Goal: Task Accomplishment & Management: Manage account settings

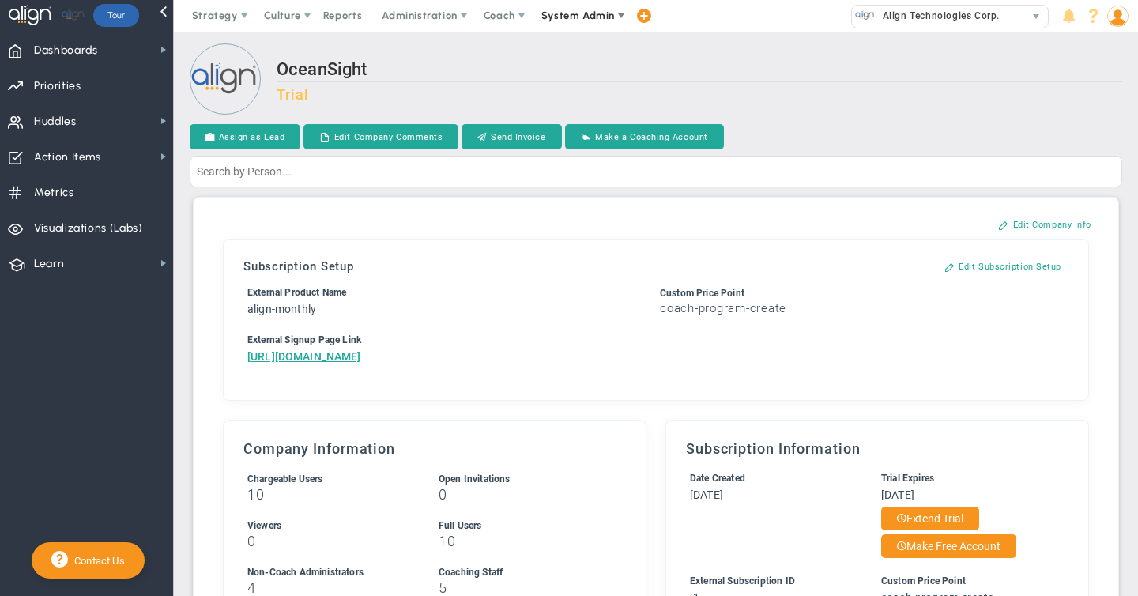
click at [587, 17] on span "System Admin" at bounding box center [577, 15] width 73 height 12
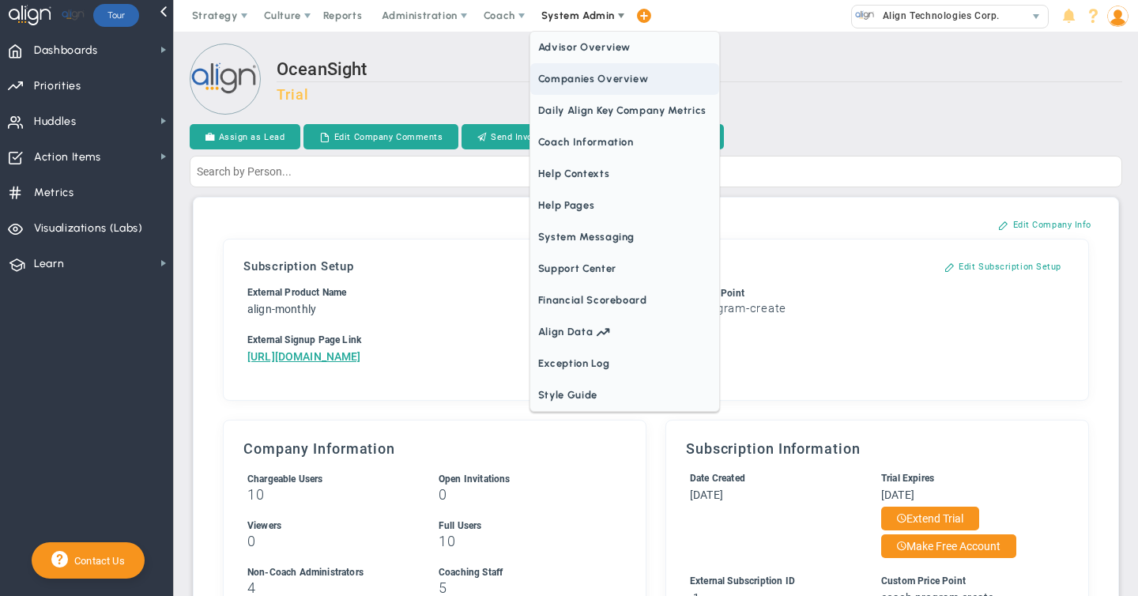
click at [576, 79] on span "Companies Overview" at bounding box center [624, 79] width 189 height 32
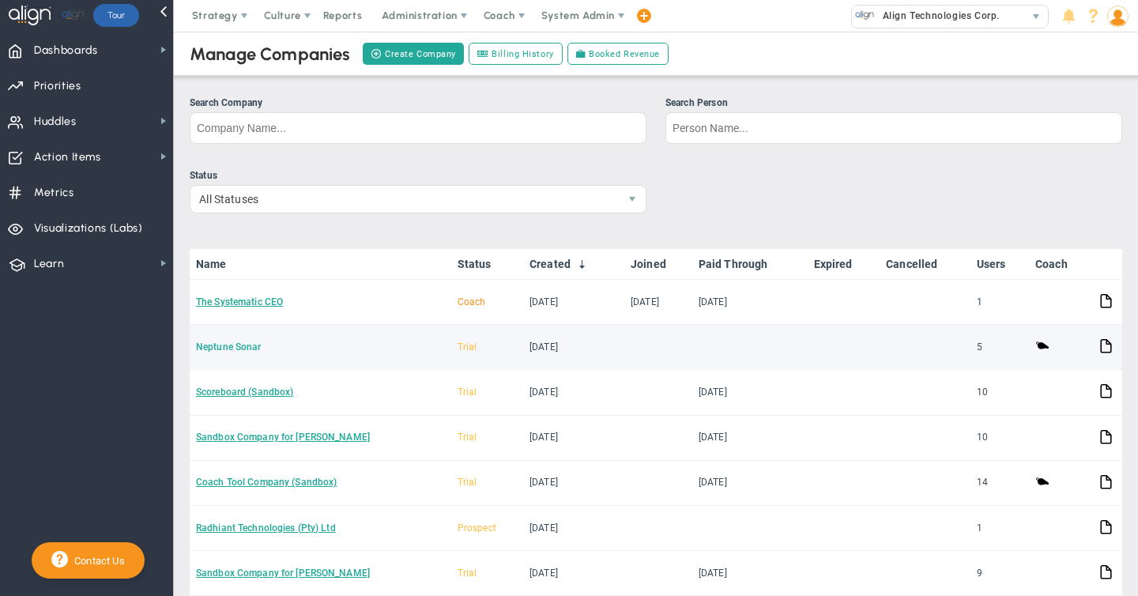
click at [243, 350] on link "Neptune Sonar" at bounding box center [229, 346] width 66 height 11
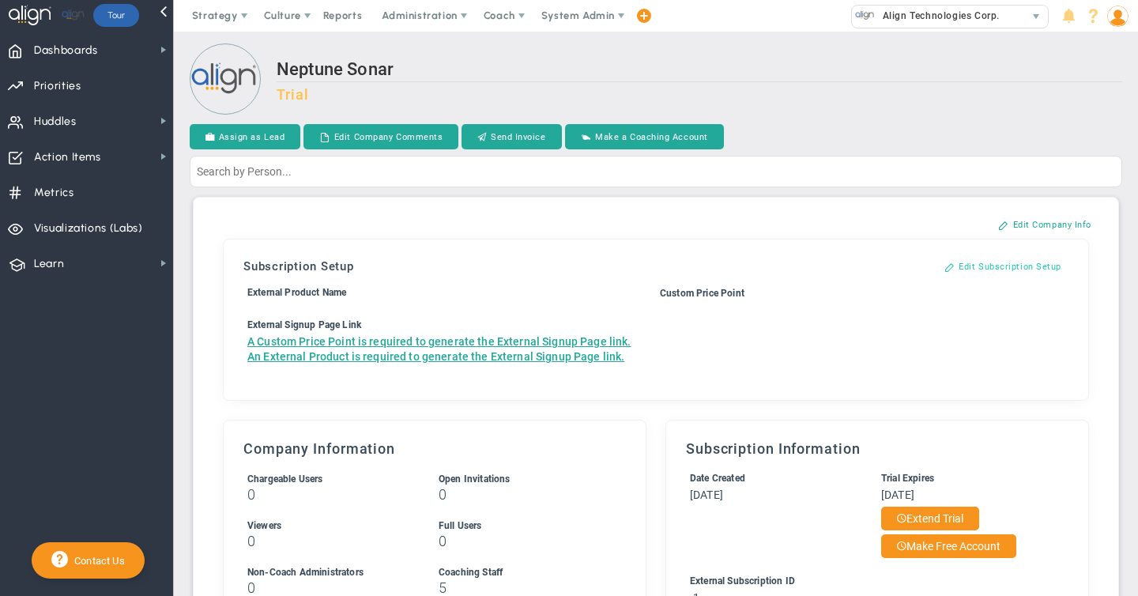
click at [986, 264] on button "Edit Subscription Setup" at bounding box center [1003, 266] width 149 height 25
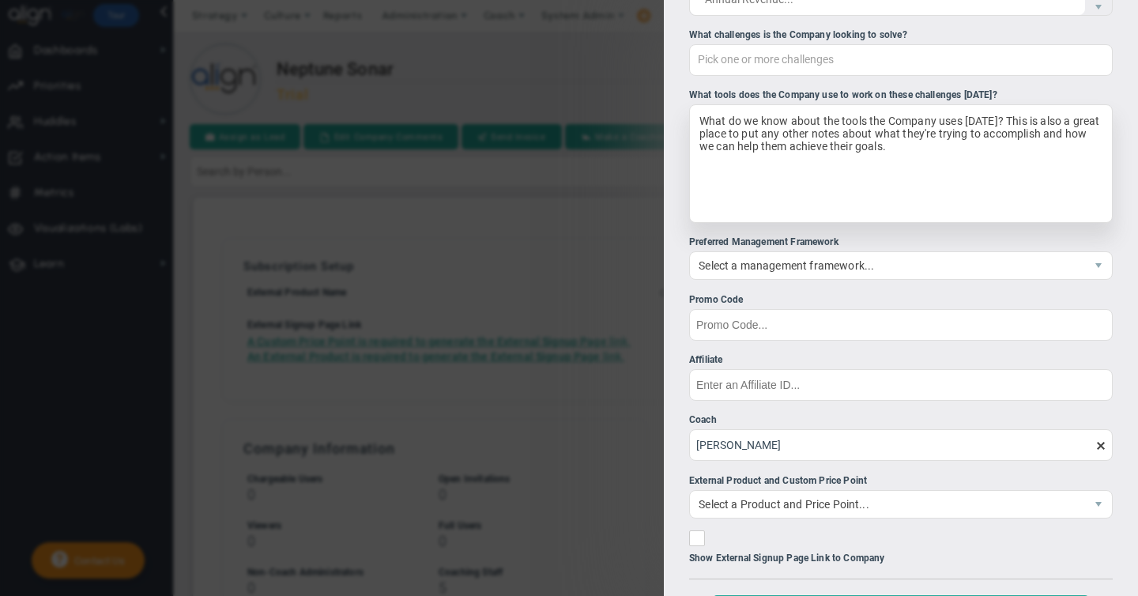
scroll to position [396, 0]
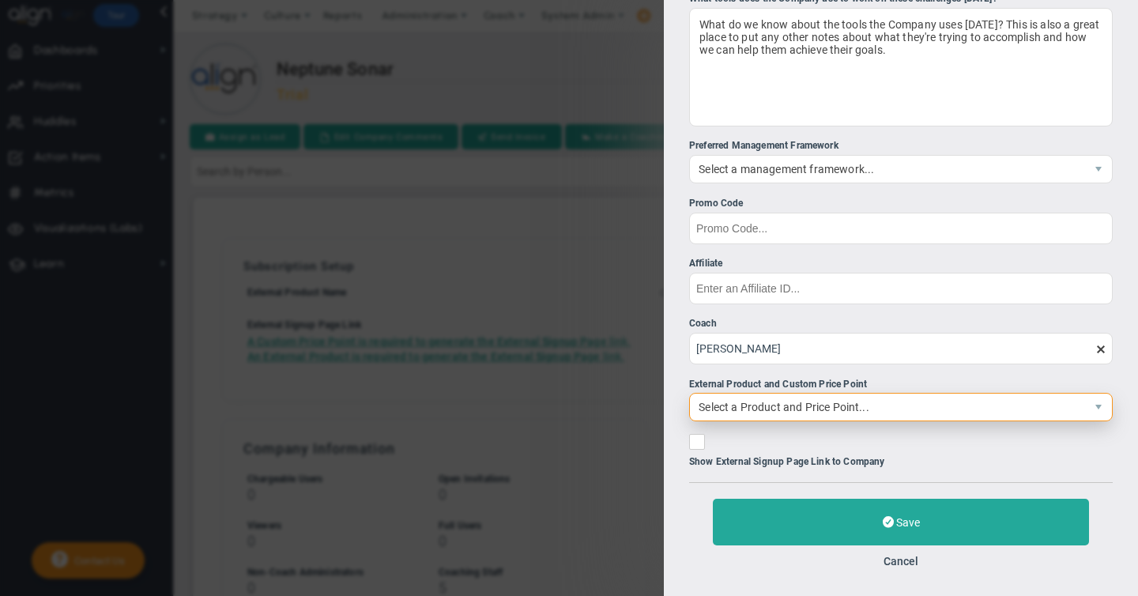
click at [738, 412] on span "Select a Product and Price Point..." at bounding box center [887, 407] width 395 height 27
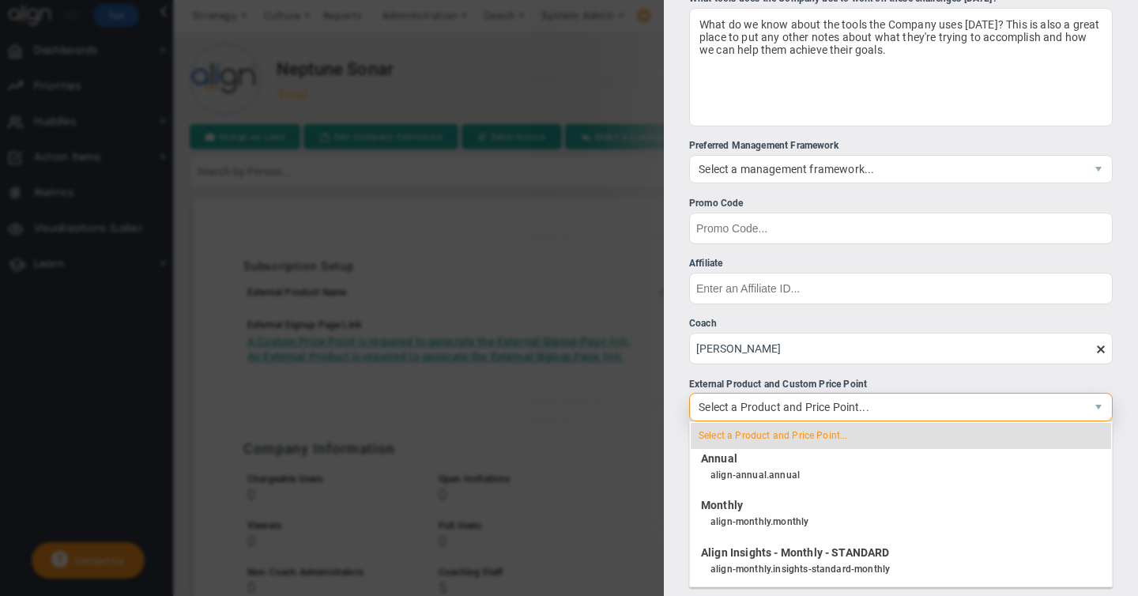
scroll to position [1991, 0]
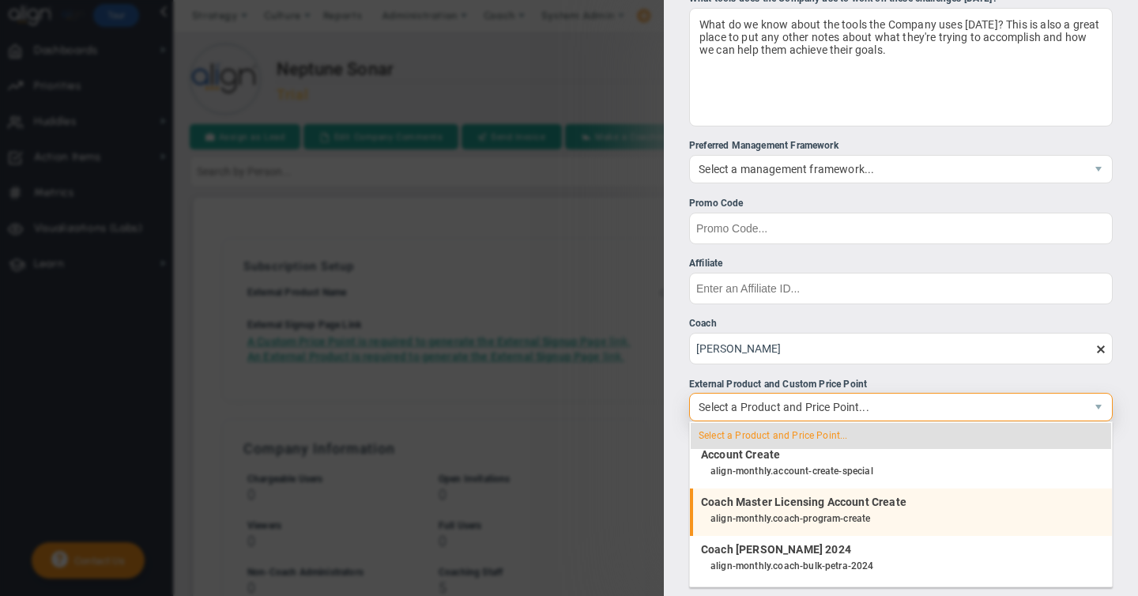
click at [756, 506] on h4 "Coach Master Licensing Account Create" at bounding box center [898, 502] width 395 height 14
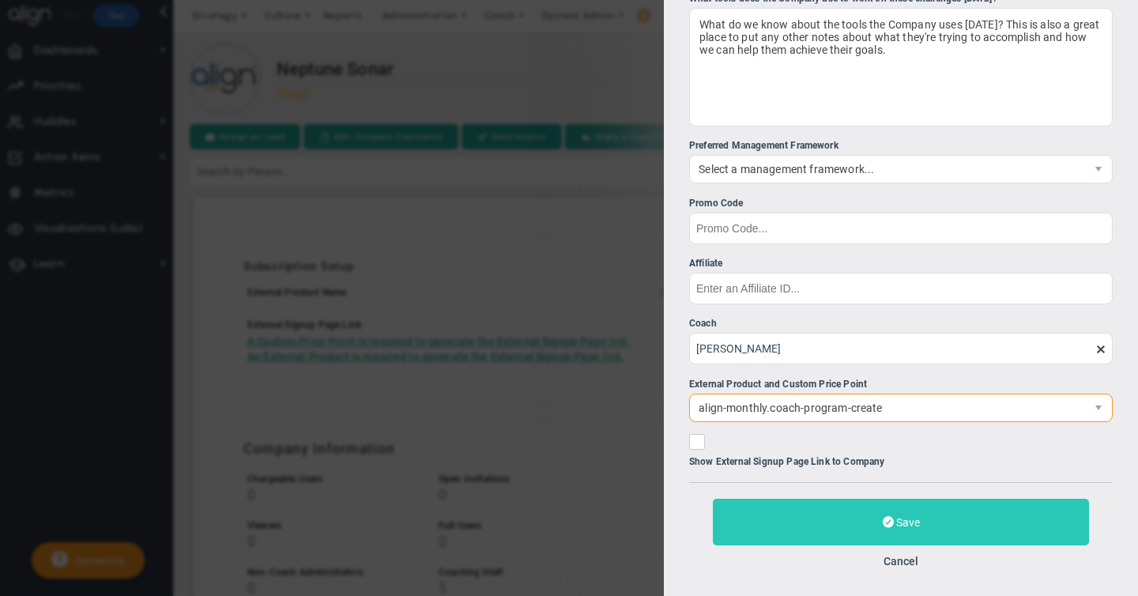
click at [931, 518] on button "Save" at bounding box center [901, 522] width 376 height 47
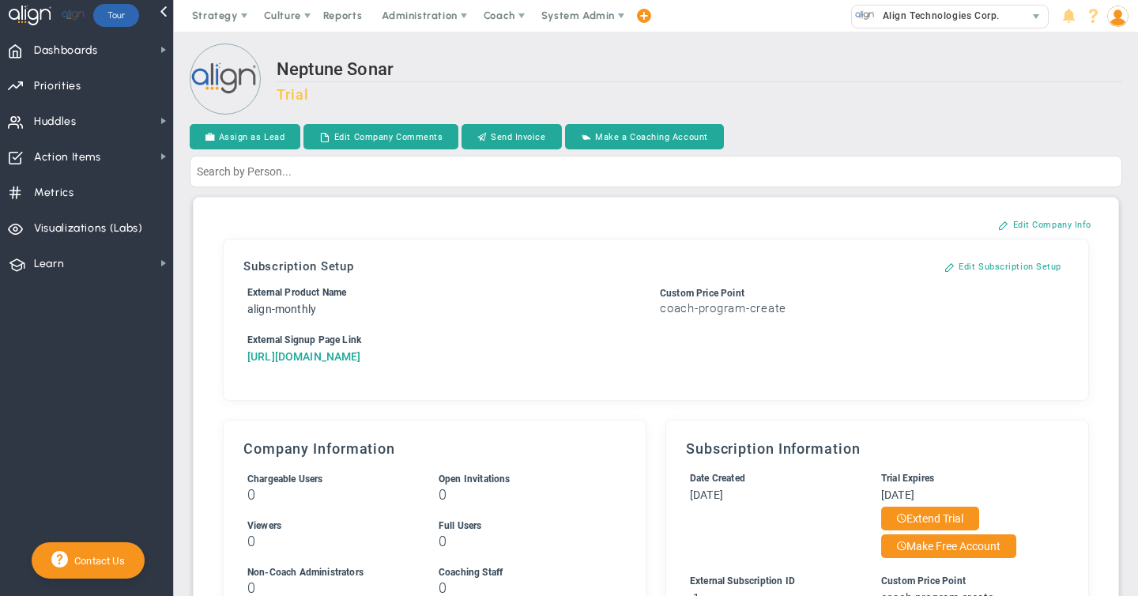
click at [332, 363] on a=0&reference=33479&organization=Neptune+Sonar"] "[URL][DOMAIN_NAME]" at bounding box center [304, 356] width 114 height 13
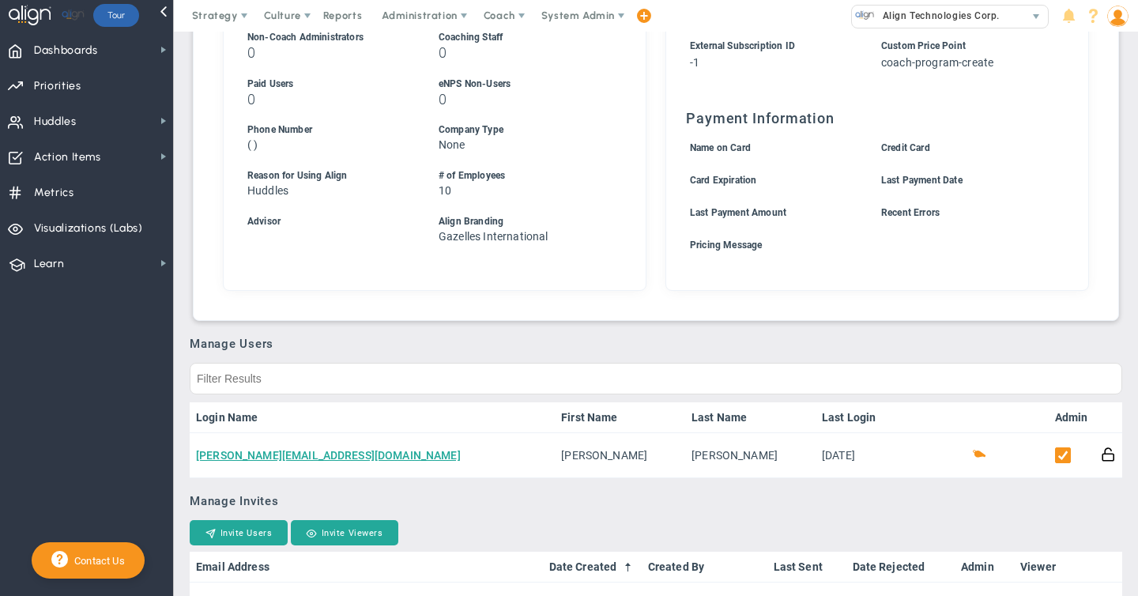
scroll to position [545, 0]
